Goal: Task Accomplishment & Management: Complete application form

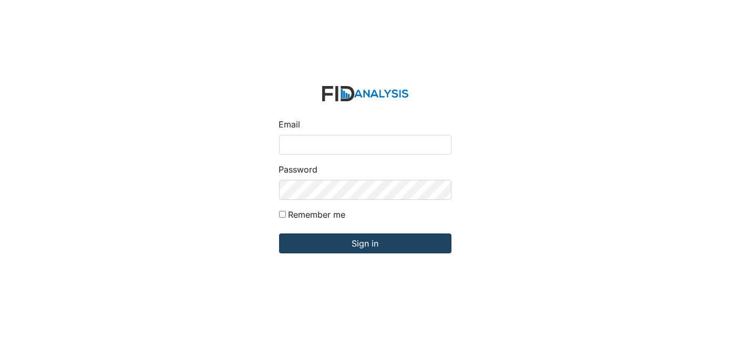
type input "[EMAIL_ADDRESS][DOMAIN_NAME]"
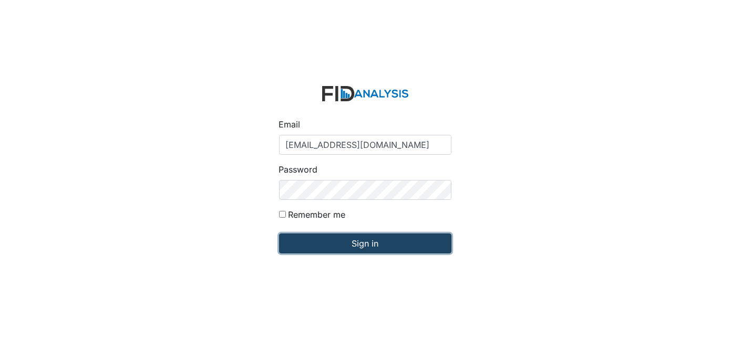
click at [381, 244] on input "Sign in" at bounding box center [365, 244] width 172 height 20
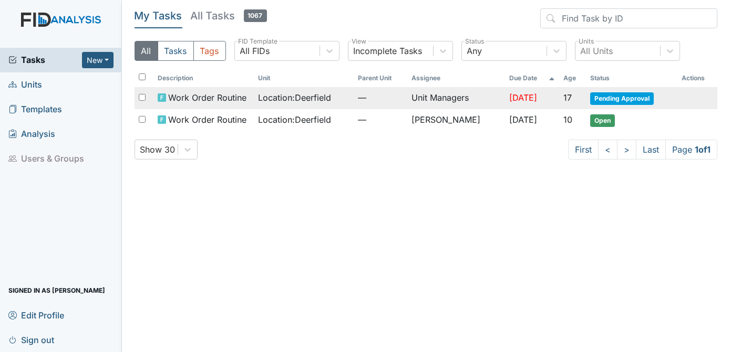
click at [612, 97] on span "Pending Approval" at bounding box center [622, 98] width 64 height 13
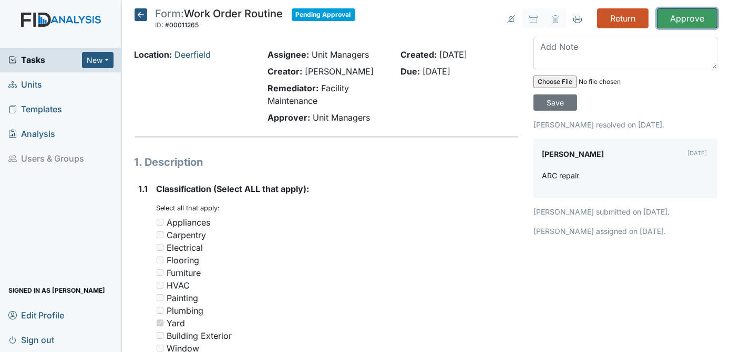
click at [665, 19] on input "Approve" at bounding box center [687, 18] width 60 height 20
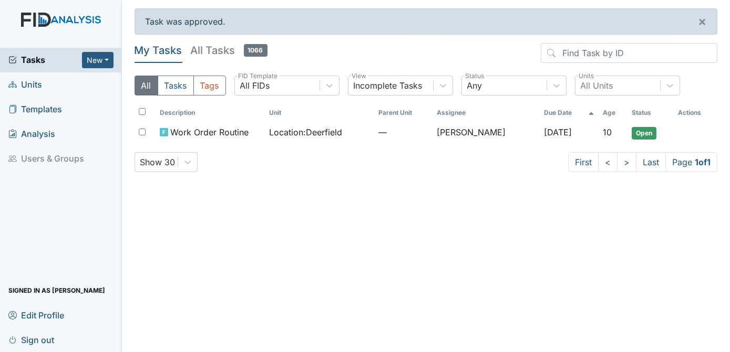
click at [33, 108] on span "Templates" at bounding box center [35, 109] width 54 height 16
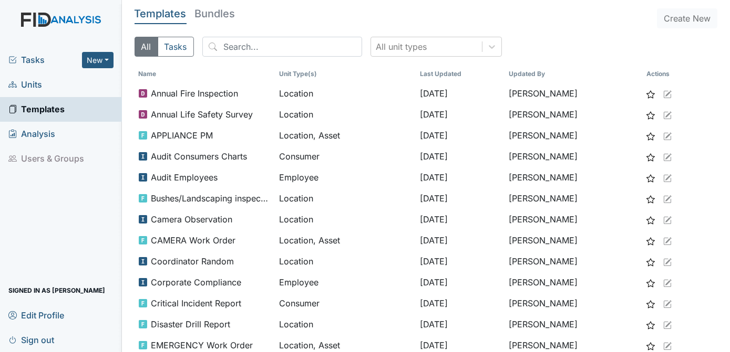
click at [25, 86] on span "Units" at bounding box center [25, 85] width 34 height 16
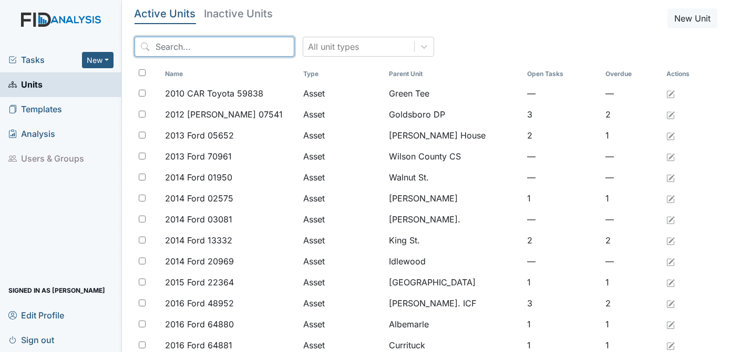
click at [178, 48] on input "search" at bounding box center [214, 47] width 160 height 20
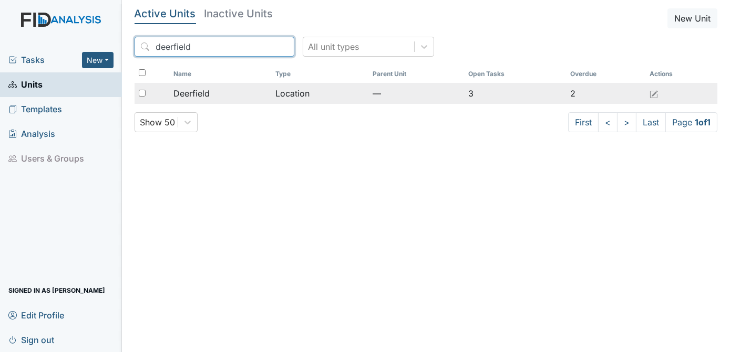
type input "deerfield"
click at [142, 91] on input "checkbox" at bounding box center [142, 93] width 7 height 7
checkbox input "true"
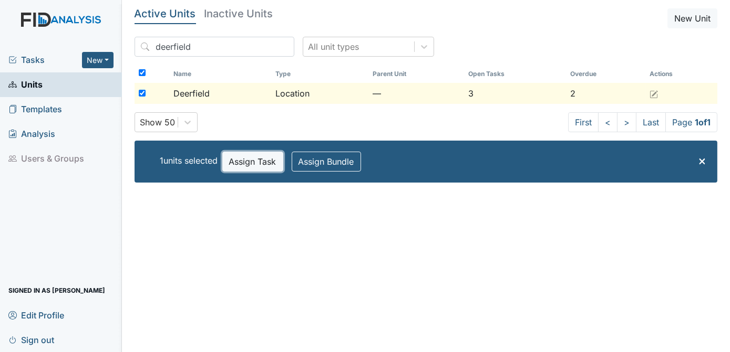
click at [256, 158] on button "Assign Task" at bounding box center [252, 162] width 61 height 20
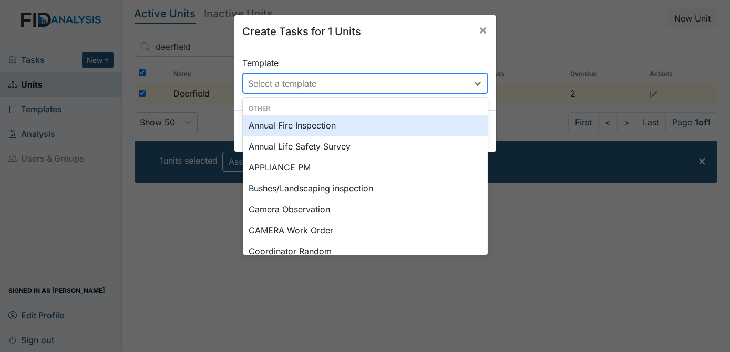
click at [271, 91] on div "Select a template" at bounding box center [355, 83] width 224 height 19
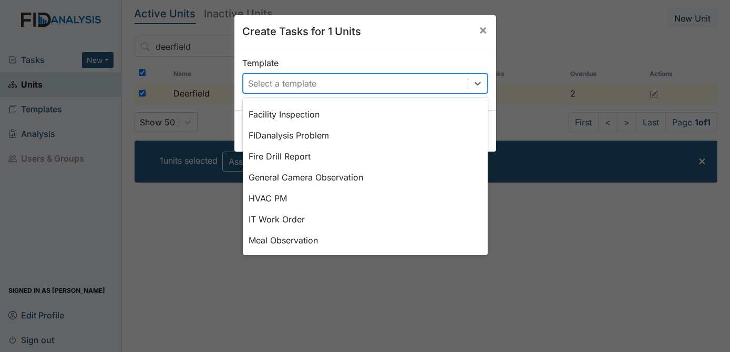
scroll to position [193, 0]
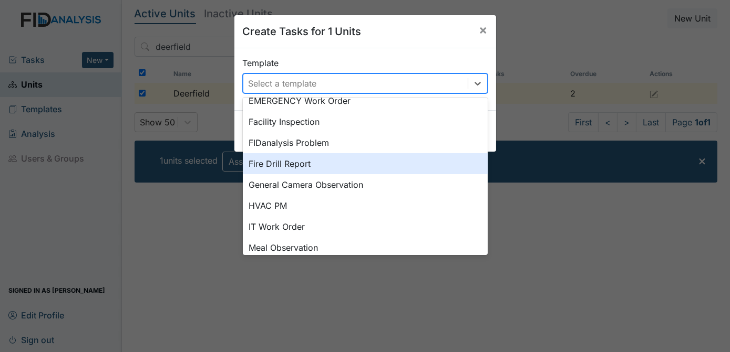
click at [262, 167] on div "Fire Drill Report" at bounding box center [365, 163] width 245 height 21
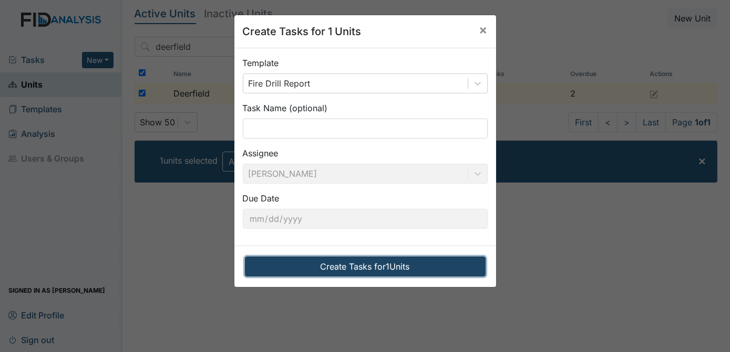
click at [348, 268] on button "Create Tasks for 1 Units" at bounding box center [365, 267] width 241 height 20
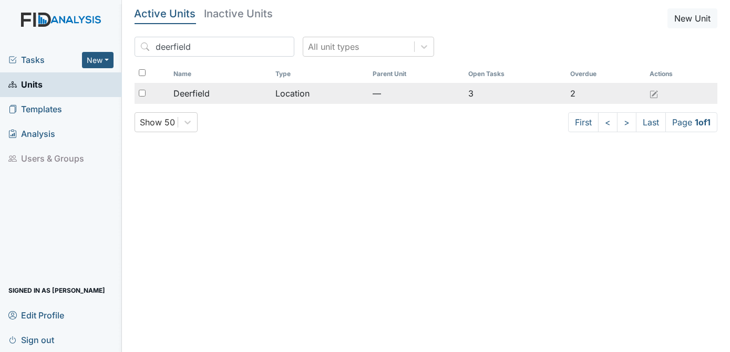
click at [141, 93] on input "checkbox" at bounding box center [142, 93] width 7 height 7
checkbox input "true"
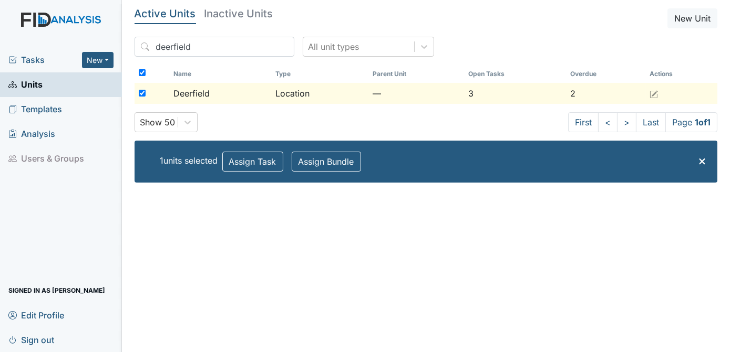
click at [30, 60] on span "Tasks" at bounding box center [45, 60] width 74 height 13
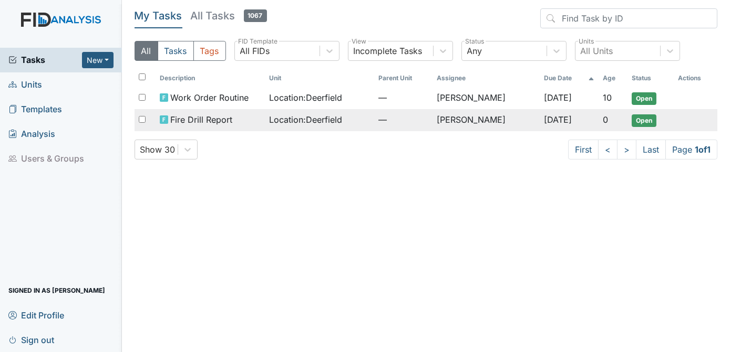
click at [141, 119] on input "checkbox" at bounding box center [142, 119] width 7 height 7
checkbox input "true"
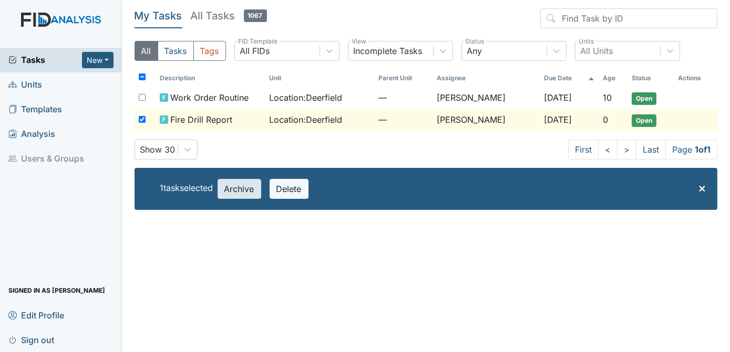
click at [244, 193] on div at bounding box center [244, 193] width 7 height 3
click at [647, 117] on span "Open" at bounding box center [643, 120] width 25 height 13
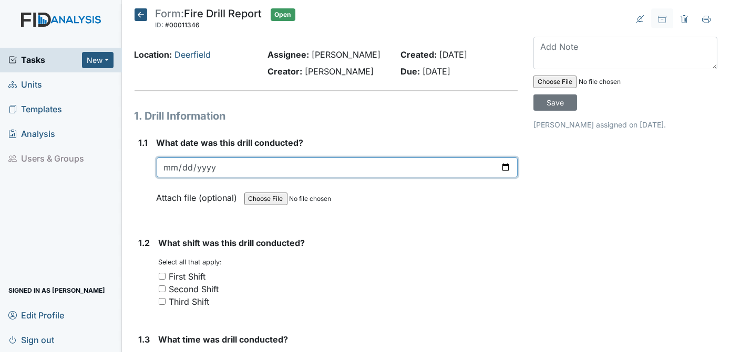
click at [186, 164] on input "date" at bounding box center [337, 168] width 361 height 20
click at [175, 165] on input "date" at bounding box center [337, 168] width 361 height 20
click at [189, 162] on input "date" at bounding box center [337, 168] width 361 height 20
click at [204, 169] on input "date" at bounding box center [337, 168] width 361 height 20
type input "2025-08-19"
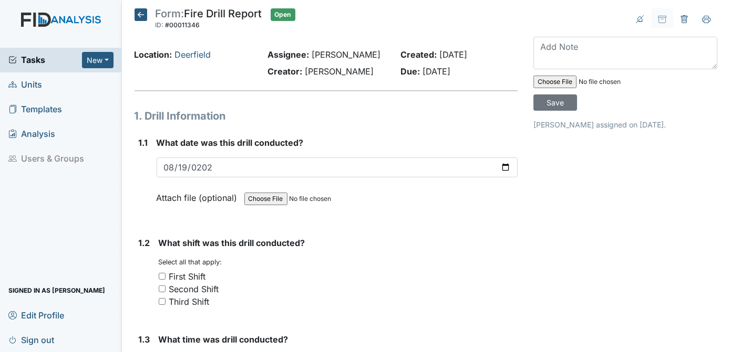
click at [275, 283] on div "Second Shift" at bounding box center [338, 289] width 359 height 13
click at [163, 287] on input "Second Shift" at bounding box center [162, 289] width 7 height 7
checkbox input "true"
click at [372, 272] on div "First Shift" at bounding box center [338, 276] width 359 height 13
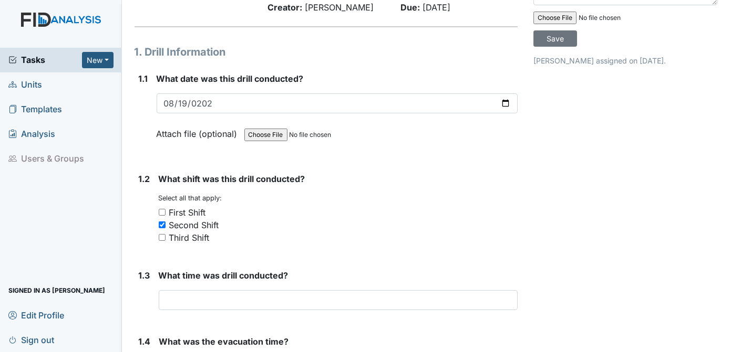
scroll to position [68, 0]
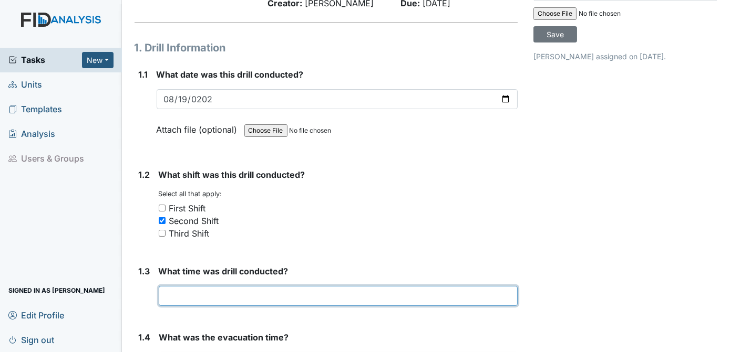
click at [173, 293] on input "text" at bounding box center [338, 296] width 359 height 20
click at [191, 299] on input "3:40" at bounding box center [338, 296] width 359 height 20
type input "3:40 p.m"
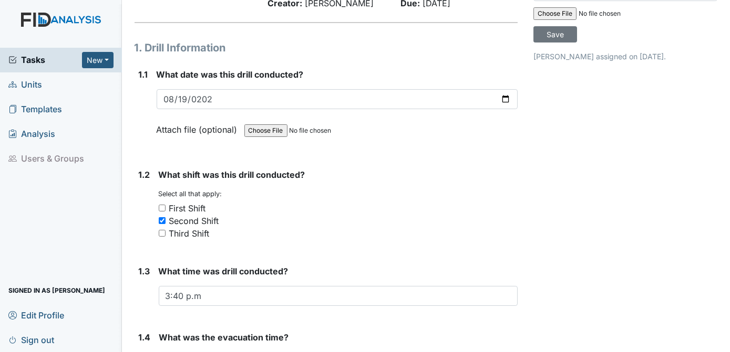
click at [434, 225] on div "Second Shift" at bounding box center [338, 221] width 359 height 13
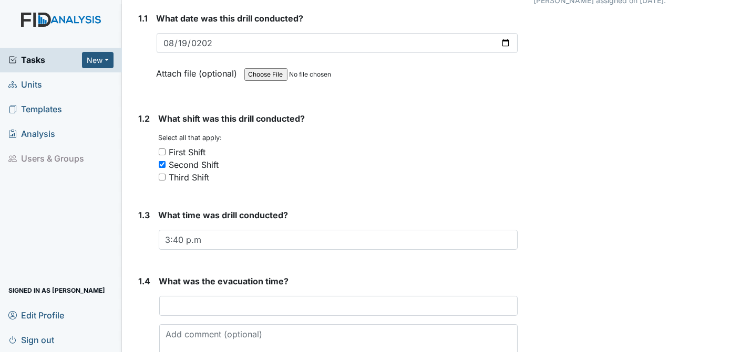
scroll to position [150, 0]
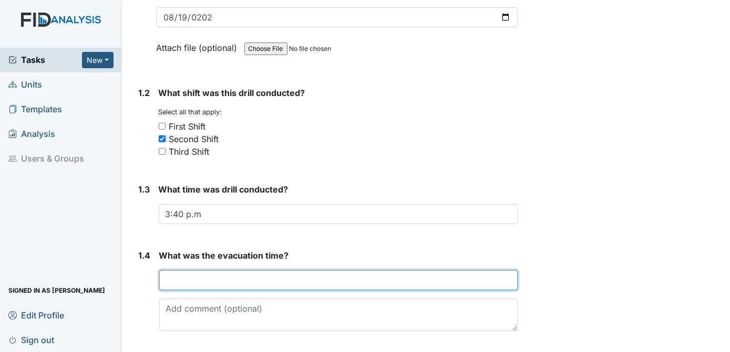
click at [191, 276] on input "text" at bounding box center [338, 280] width 359 height 20
type input "1 1/2"
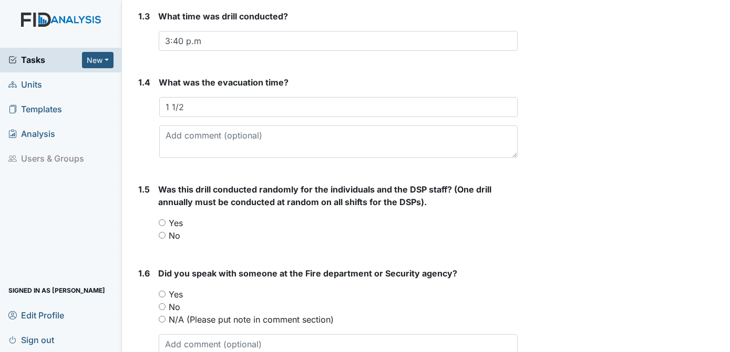
scroll to position [322, 0]
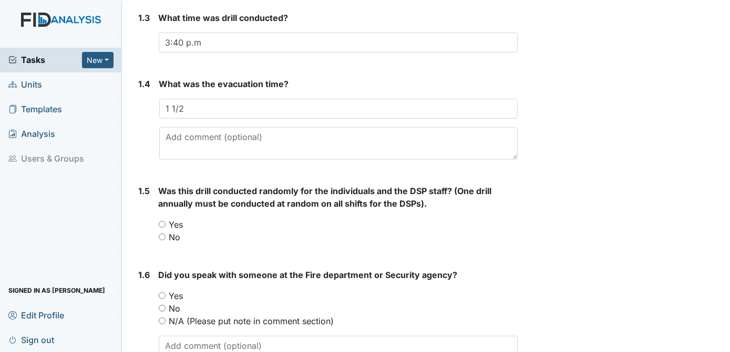
click at [162, 221] on input "Yes" at bounding box center [162, 224] width 7 height 7
radio input "true"
click at [162, 293] on input "Yes" at bounding box center [162, 296] width 7 height 7
radio input "true"
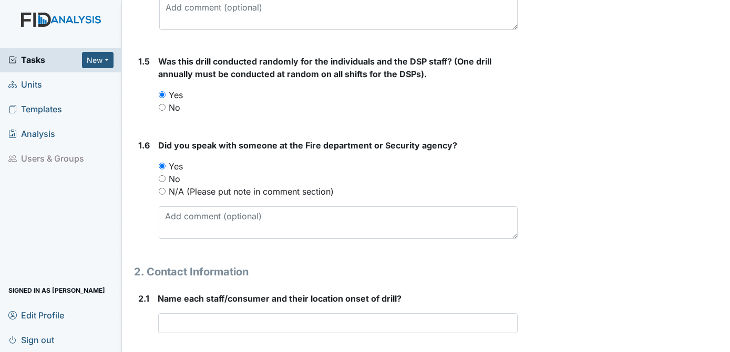
scroll to position [460, 0]
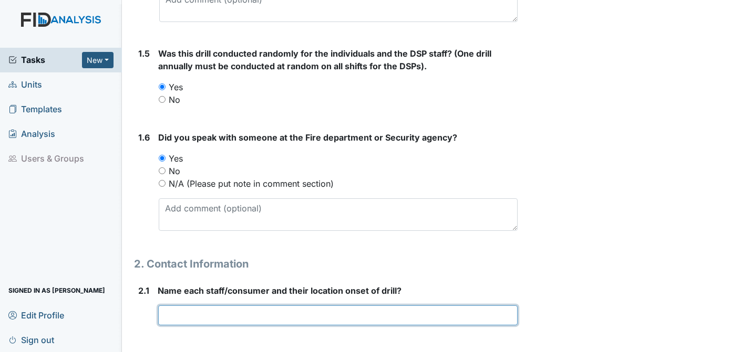
click at [175, 313] on input "text" at bounding box center [338, 316] width 360 height 20
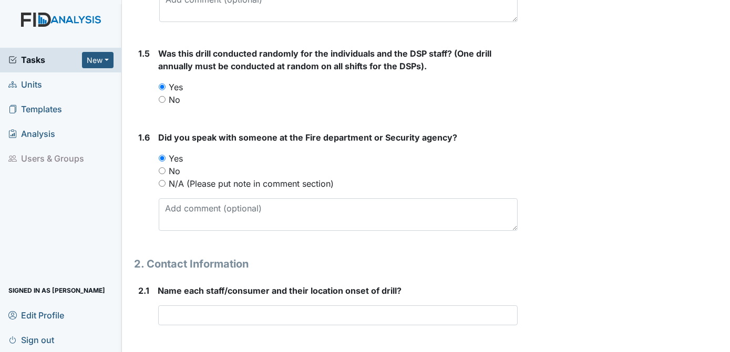
click at [456, 264] on h1 "2. Contact Information" at bounding box center [325, 264] width 383 height 16
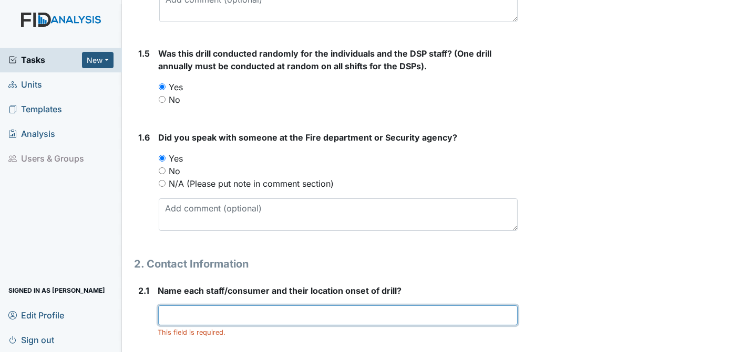
click at [168, 311] on input "text" at bounding box center [338, 316] width 360 height 20
type input "a"
click at [325, 314] on input "A.W KITCHEN, K.T. LIVINGROOM, T.D B EDROOM" at bounding box center [338, 316] width 360 height 20
click at [366, 314] on input "A.W KITCHEN, K.T. LIVINGROOM, T.D BEDROOM" at bounding box center [338, 316] width 360 height 20
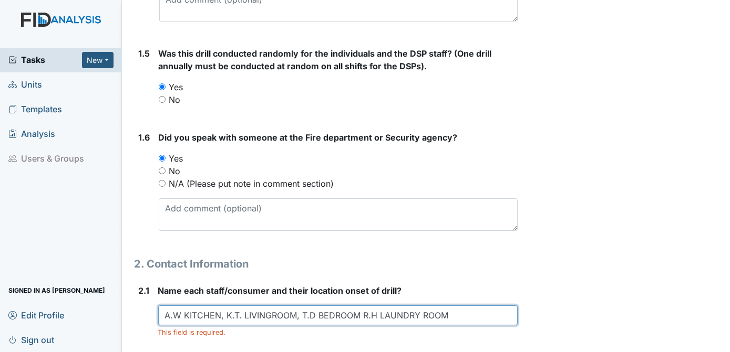
type input "A.W KITCHEN, K.T. LIVINGROOM, T.D BEDROOM R.H LAUNDRY ROOM"
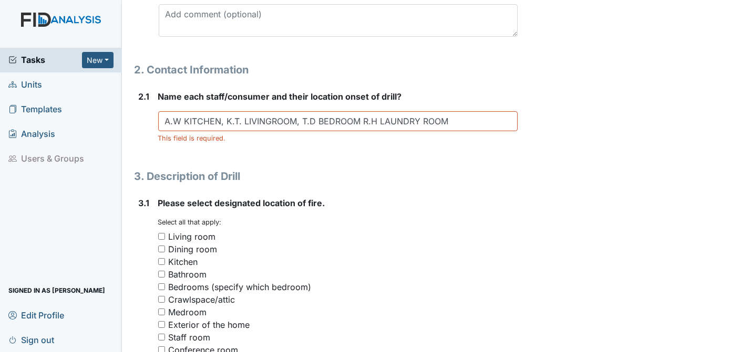
scroll to position [656, 0]
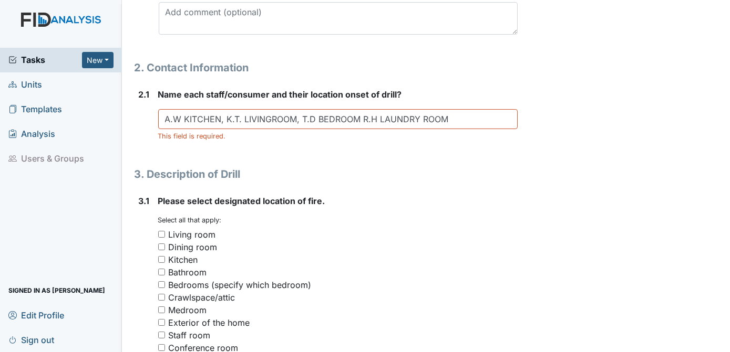
click at [161, 257] on input "Kitchen" at bounding box center [161, 259] width 7 height 7
checkbox input "true"
click at [562, 221] on div "Archive Task × Are you sure you want to archive this task? It will appear as in…" at bounding box center [625, 208] width 200 height 1712
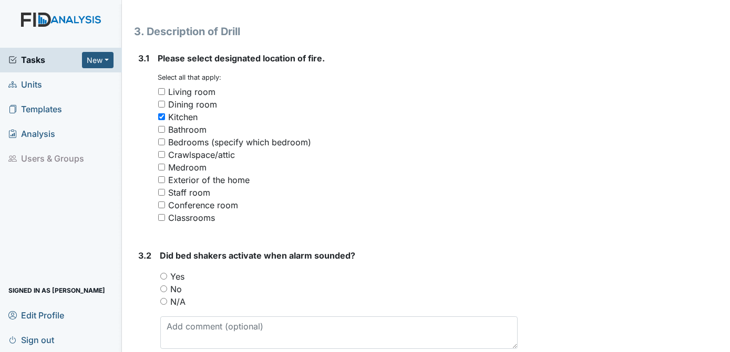
scroll to position [839, 0]
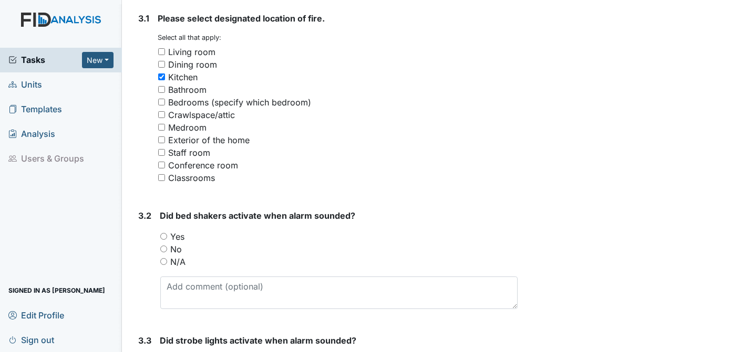
click at [161, 259] on input "N/A" at bounding box center [163, 261] width 7 height 7
radio input "true"
click at [561, 196] on div "Archive Task × Are you sure you want to archive this task? It will appear as in…" at bounding box center [625, 26] width 200 height 1712
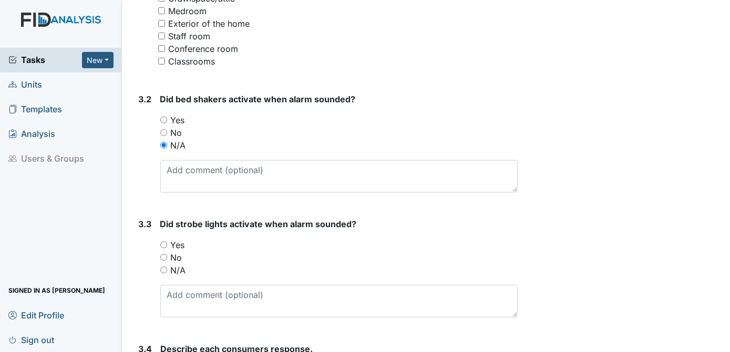
scroll to position [1017, 0]
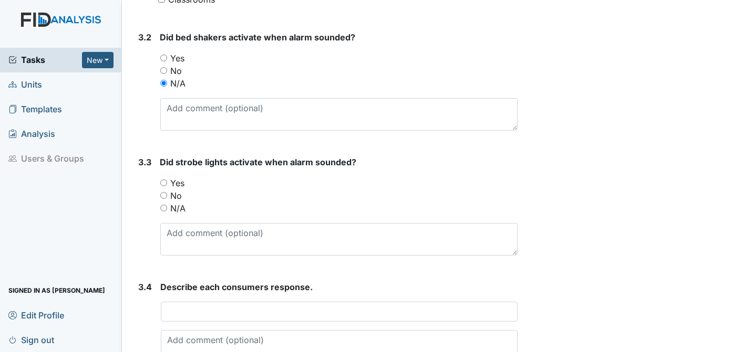
click at [162, 208] on input "N/A" at bounding box center [163, 208] width 7 height 7
radio input "true"
click at [501, 170] on div "Did strobe lights activate when alarm sounded? You must select one of the below…" at bounding box center [339, 206] width 358 height 100
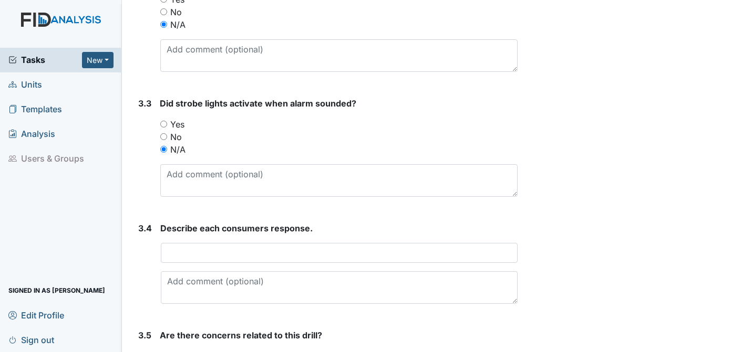
scroll to position [1112, 0]
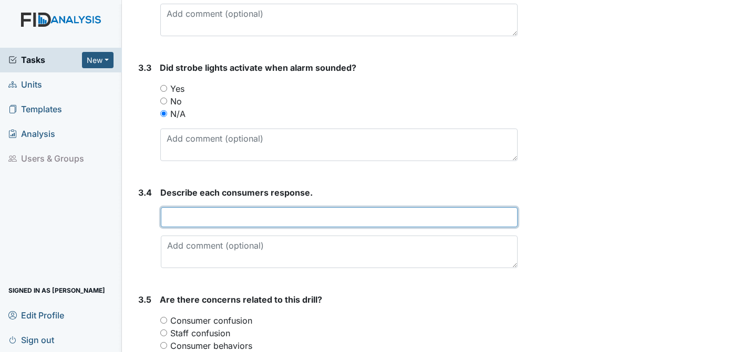
click at [166, 214] on input "text" at bounding box center [339, 217] width 357 height 20
type input "ALL COMPLIED"
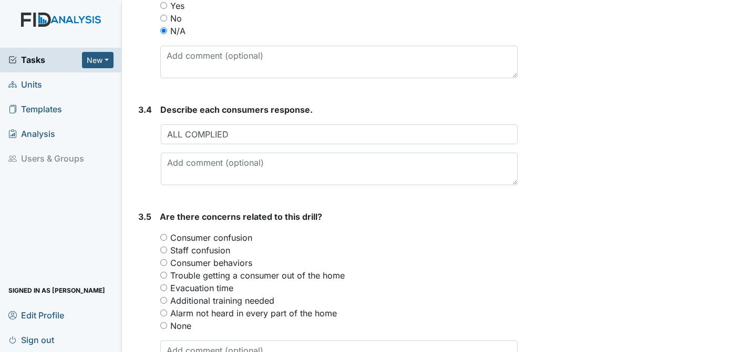
scroll to position [1209, 0]
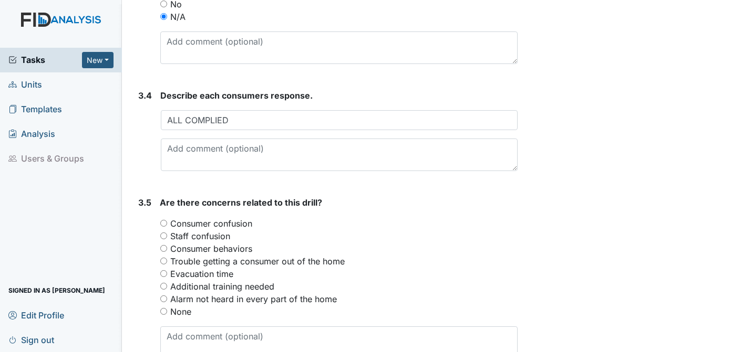
click at [163, 309] on input "None" at bounding box center [163, 311] width 7 height 7
radio input "true"
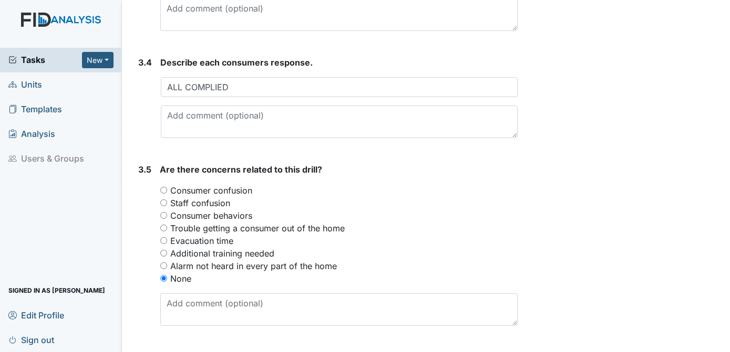
scroll to position [1373, 0]
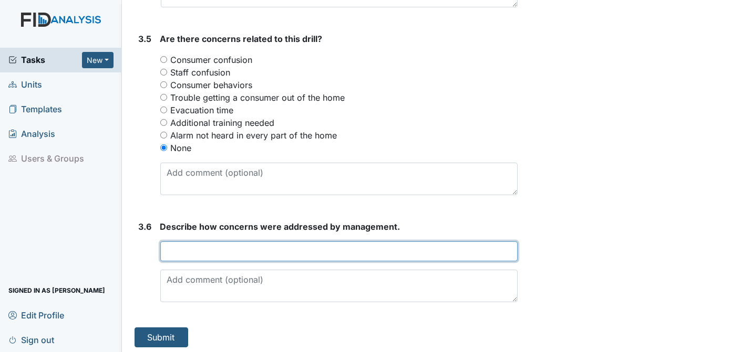
click at [208, 252] on input "text" at bounding box center [339, 252] width 358 height 20
type input "N/A"
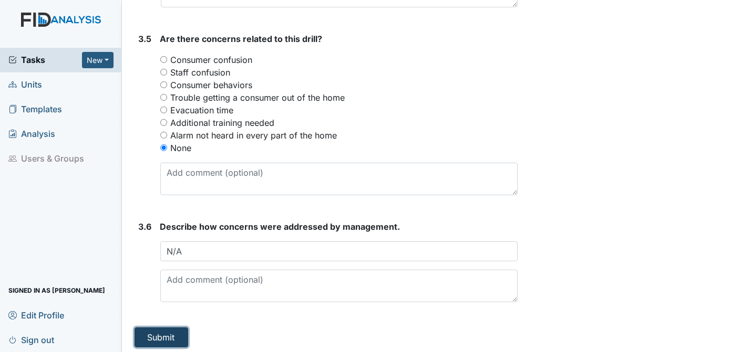
click at [173, 335] on button "Submit" at bounding box center [161, 338] width 54 height 20
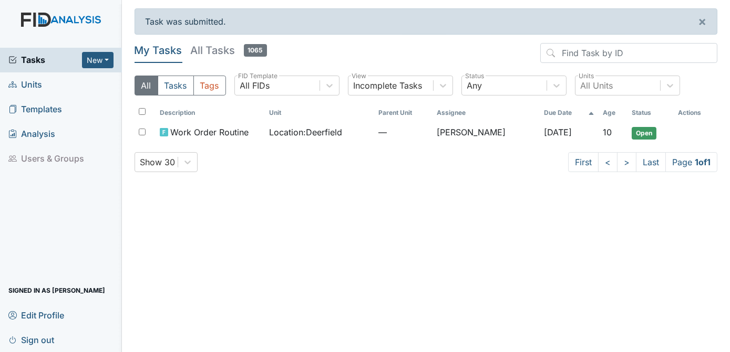
click at [168, 347] on main "Task was submitted. × My Tasks All Tasks 1065 All Tasks Tags All FIDs FID Templ…" at bounding box center [426, 176] width 608 height 352
